Goal: Information Seeking & Learning: Learn about a topic

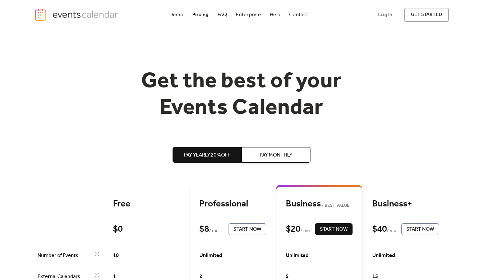
click at [276, 15] on div "Help" at bounding box center [275, 15] width 11 height 4
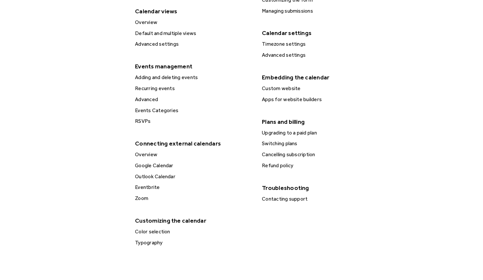
scroll to position [208, 0]
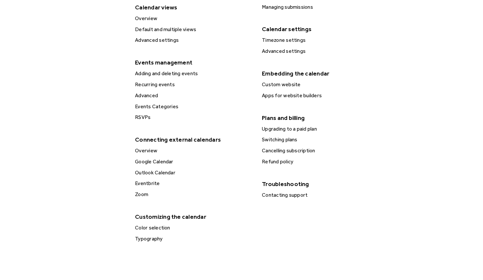
click at [268, 194] on div "Contacting support" at bounding box center [320, 195] width 121 height 8
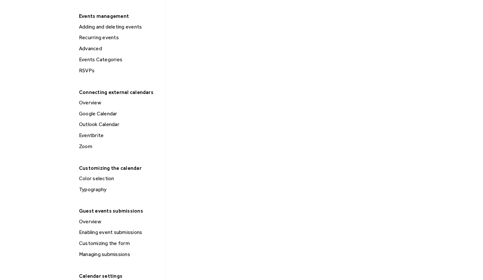
scroll to position [191, 0]
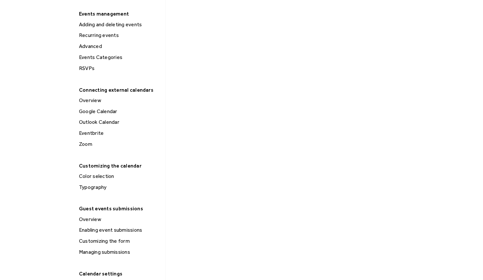
click at [90, 132] on div "Eventbrite" at bounding box center [120, 133] width 86 height 8
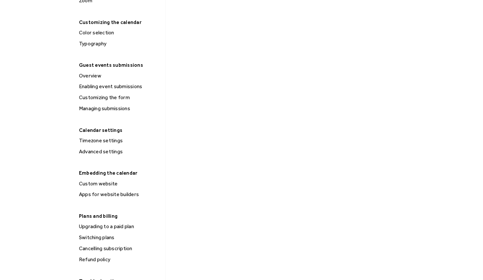
scroll to position [340, 0]
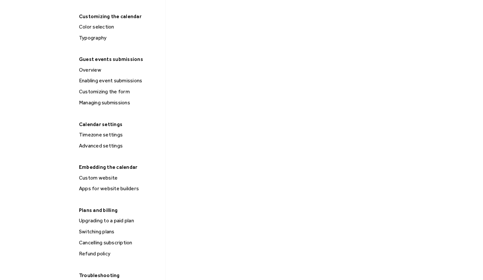
click at [100, 177] on div "Custom website" at bounding box center [120, 178] width 86 height 8
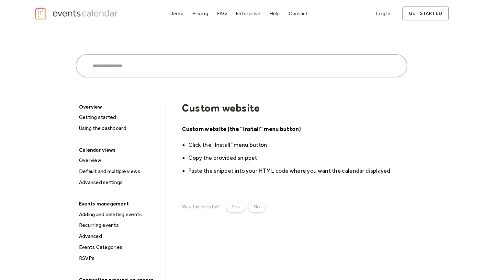
scroll to position [3, 0]
